Goal: Navigation & Orientation: Find specific page/section

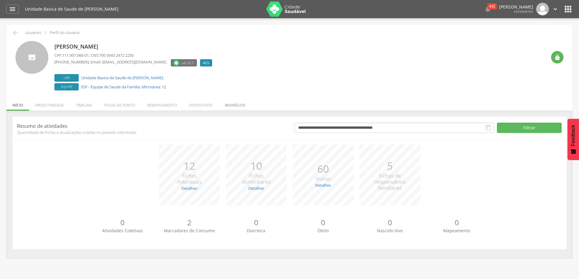
click at [232, 105] on li "Indivíduos" at bounding box center [235, 104] width 33 height 14
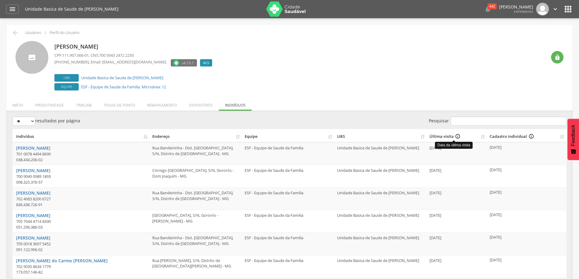
click at [440, 136] on div "Última visita info_outline" at bounding box center [453, 137] width 49 height 6
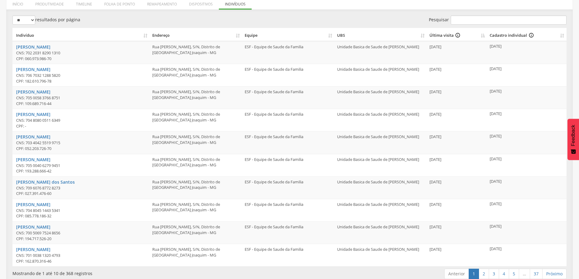
scroll to position [110, 0]
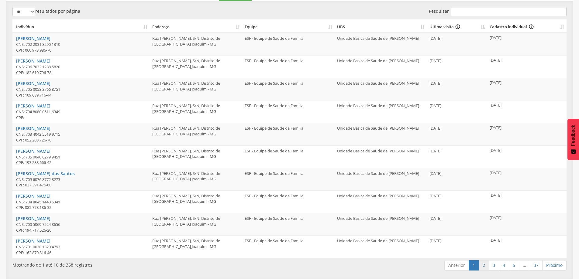
click at [487, 268] on link "2" at bounding box center [484, 265] width 10 height 10
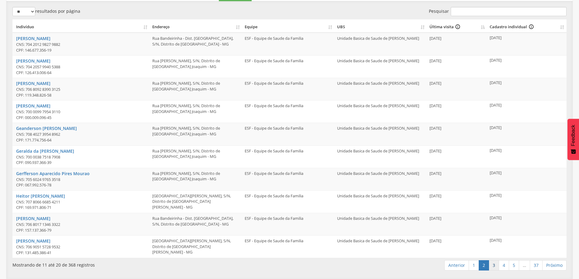
click at [494, 267] on link "3" at bounding box center [494, 265] width 10 height 10
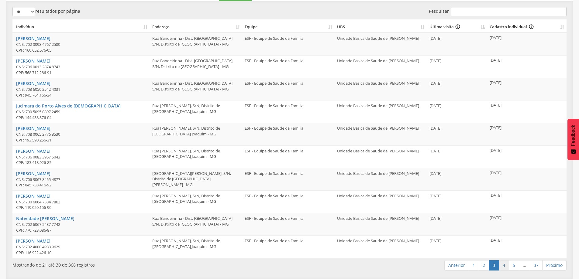
click at [504, 264] on link "4" at bounding box center [504, 265] width 10 height 10
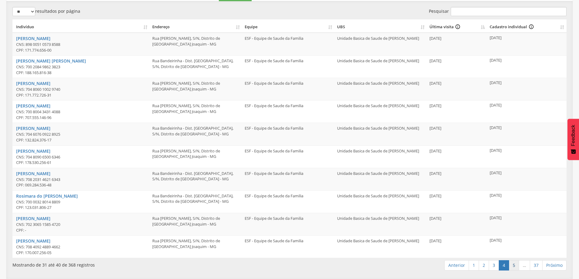
click at [510, 263] on link "5" at bounding box center [514, 265] width 10 height 10
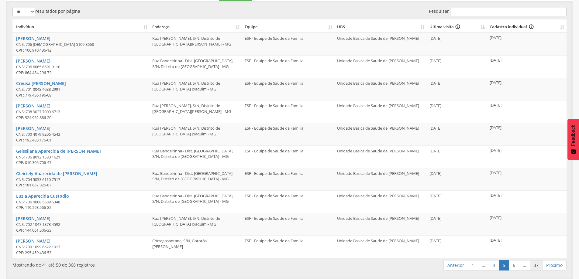
click at [537, 266] on link "37" at bounding box center [536, 265] width 13 height 10
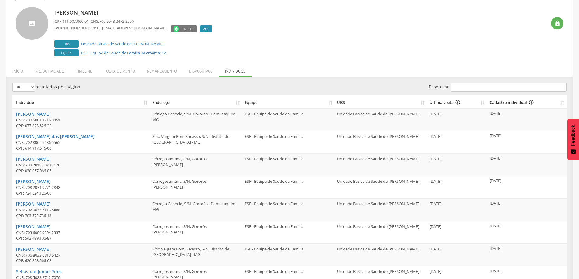
scroll to position [0, 0]
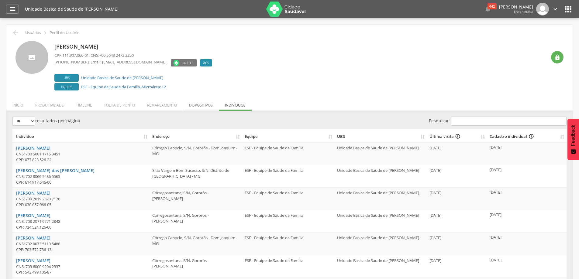
click at [205, 105] on li "Dispositivos" at bounding box center [201, 104] width 36 height 14
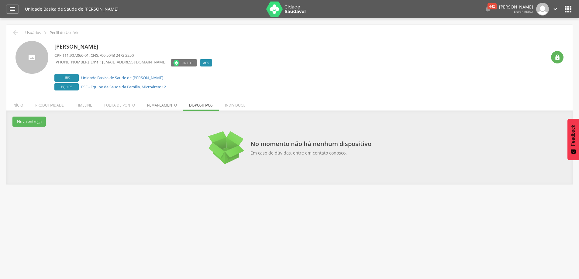
click at [168, 104] on li "Remapeamento" at bounding box center [162, 104] width 42 height 14
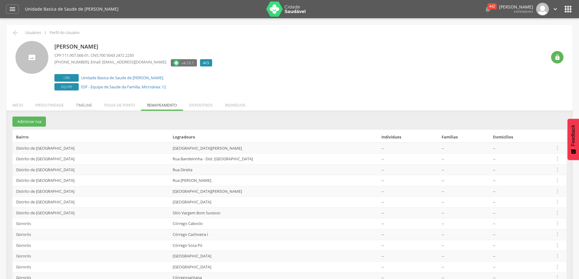
click at [82, 104] on li "Timeline" at bounding box center [84, 104] width 28 height 14
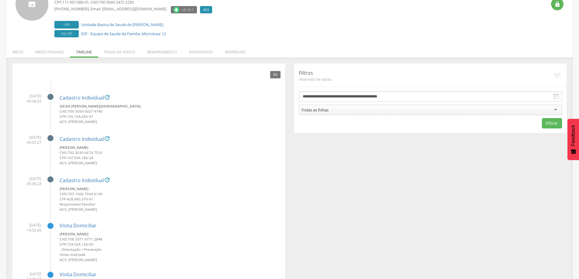
scroll to position [61, 0]
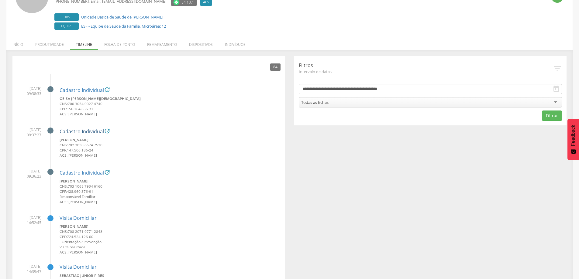
click at [85, 130] on link "Cadastro Individual" at bounding box center [82, 131] width 44 height 5
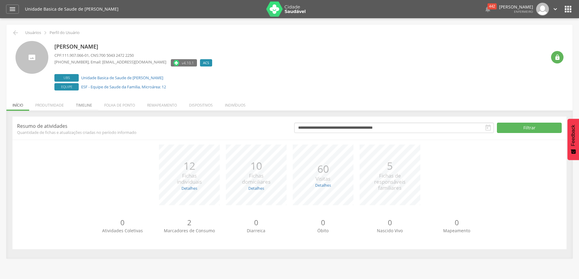
click at [86, 104] on li "Timeline" at bounding box center [84, 104] width 28 height 14
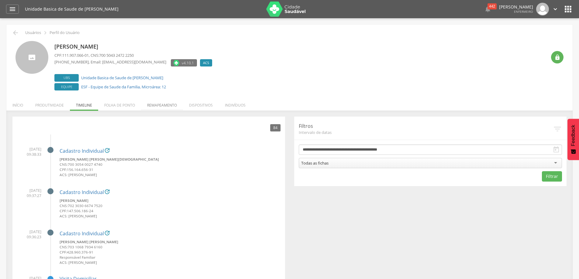
click at [159, 105] on li "Remapeamento" at bounding box center [162, 104] width 42 height 14
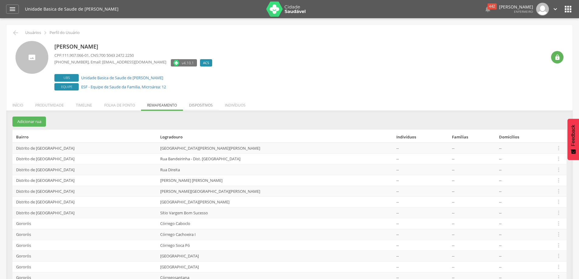
click at [197, 105] on li "Dispositivos" at bounding box center [201, 104] width 36 height 14
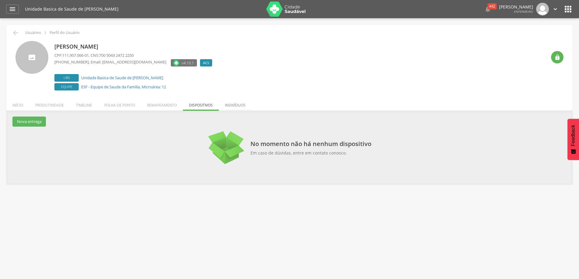
click at [229, 104] on li "Indivíduos" at bounding box center [235, 104] width 33 height 14
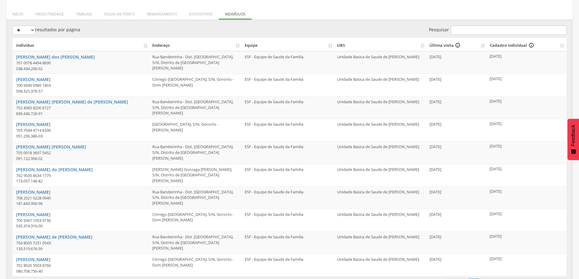
scroll to position [110, 0]
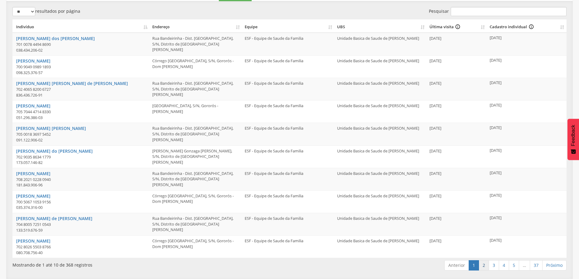
click at [483, 268] on link "2" at bounding box center [484, 265] width 10 height 10
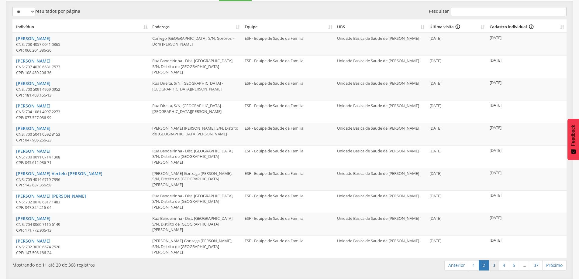
click at [489, 268] on link "3" at bounding box center [494, 265] width 10 height 10
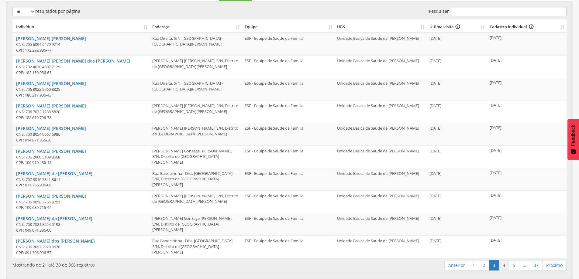
click at [505, 266] on link "4" at bounding box center [504, 265] width 10 height 10
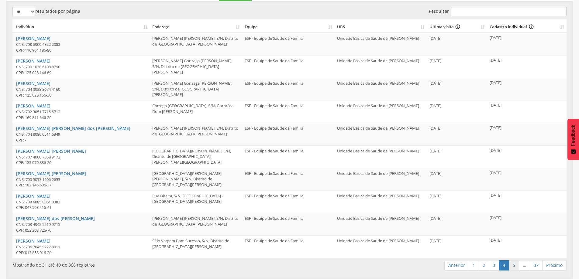
click at [509, 264] on link "5" at bounding box center [514, 265] width 10 height 10
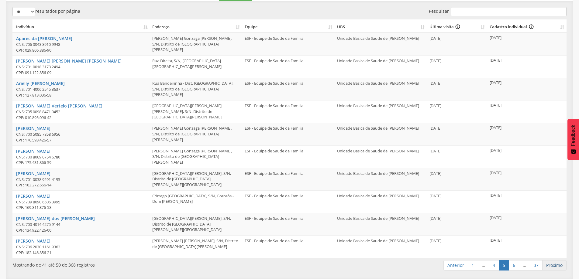
click at [565, 267] on link "Próximo" at bounding box center [554, 265] width 24 height 10
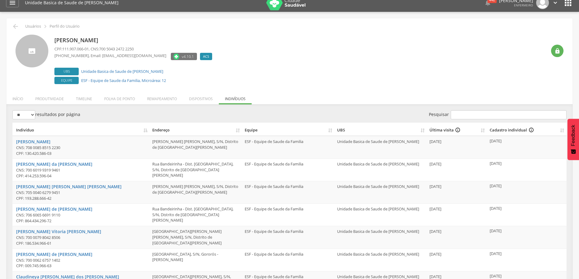
scroll to position [0, 0]
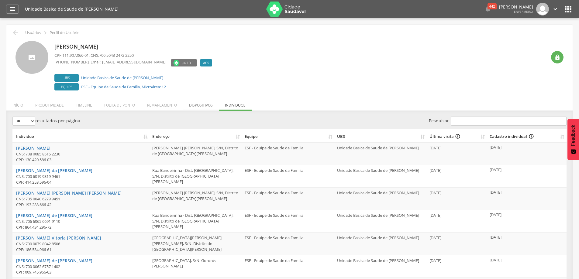
click at [191, 105] on li "Dispositivos" at bounding box center [201, 104] width 36 height 14
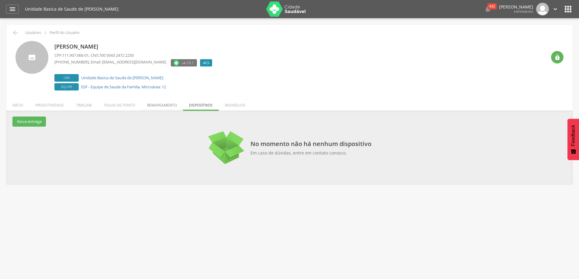
click at [165, 105] on li "Remapeamento" at bounding box center [162, 104] width 42 height 14
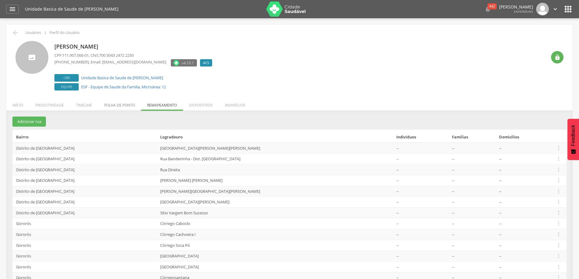
click at [127, 105] on li "Folha de ponto" at bounding box center [119, 104] width 43 height 14
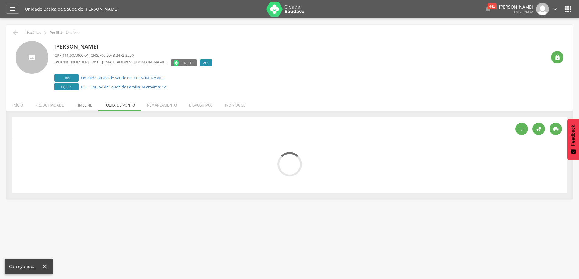
click at [85, 104] on li "Timeline" at bounding box center [84, 104] width 28 height 14
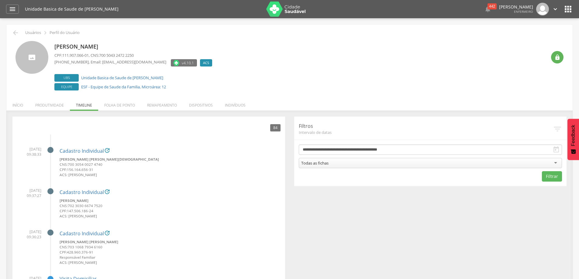
click at [573, 7] on icon "" at bounding box center [568, 9] width 10 height 10
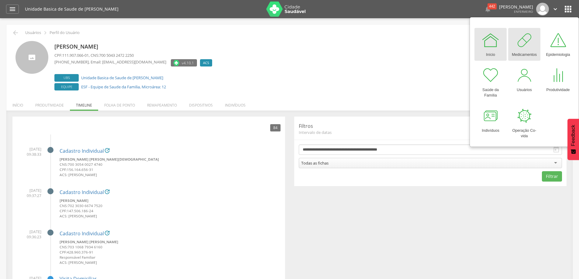
click at [535, 46] on link "Medicamentos" at bounding box center [524, 44] width 32 height 33
